Goal: Find specific page/section: Find specific page/section

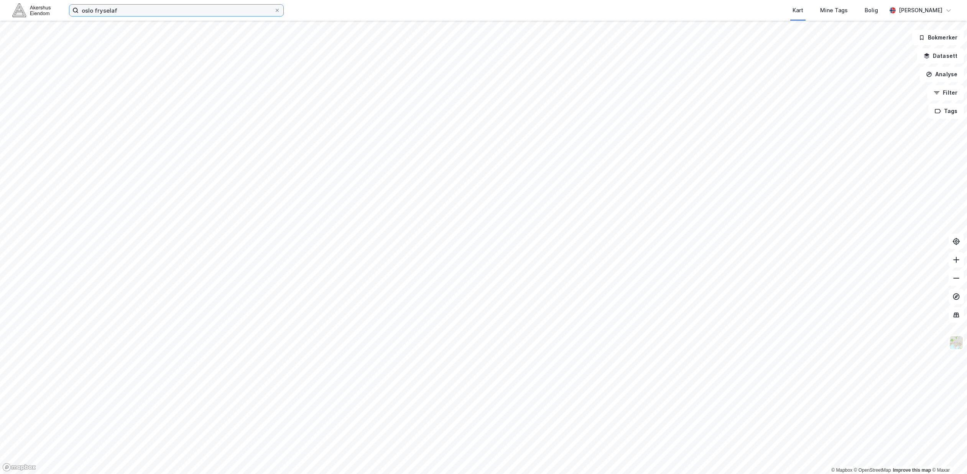
click at [125, 11] on input "oslo fryselaf" at bounding box center [176, 10] width 195 height 11
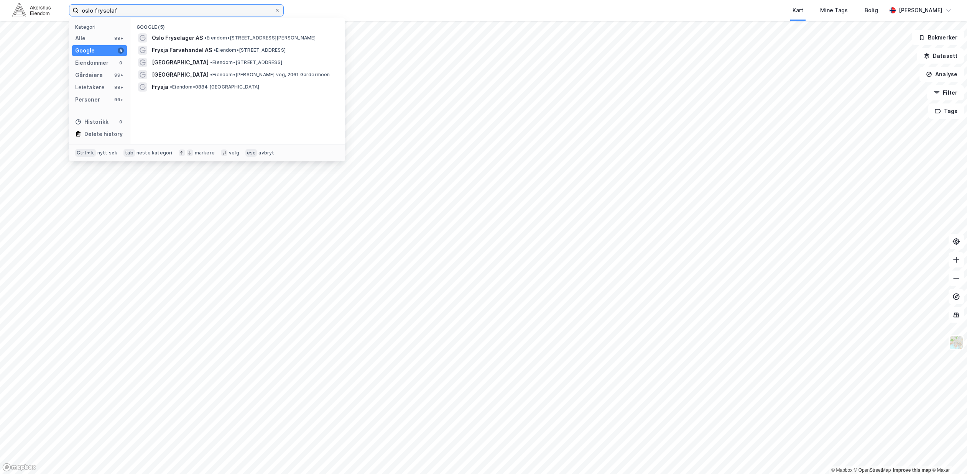
click at [125, 11] on input "oslo fryselaf" at bounding box center [176, 10] width 195 height 11
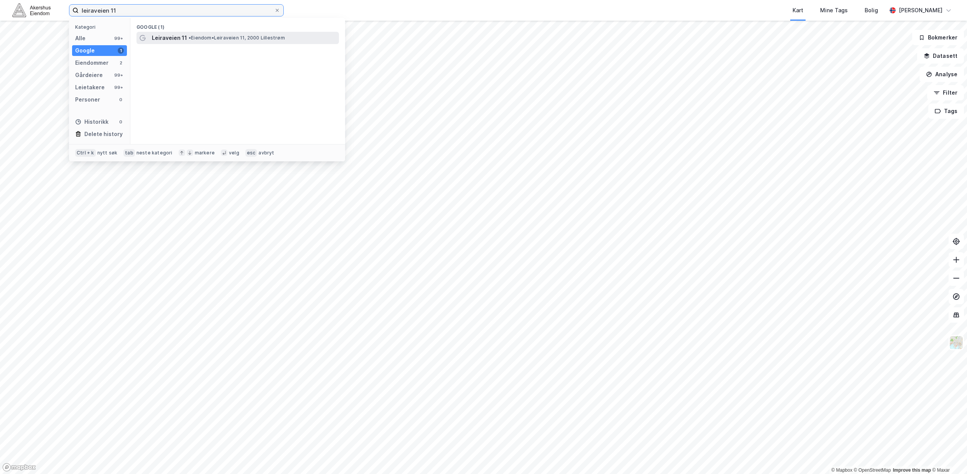
type input "leiraveien 11"
click at [226, 40] on span "• Eiendom • Leiraveien 11, 2000 Lillestrøm" at bounding box center [237, 38] width 96 height 6
